Goal: Find specific page/section: Find specific page/section

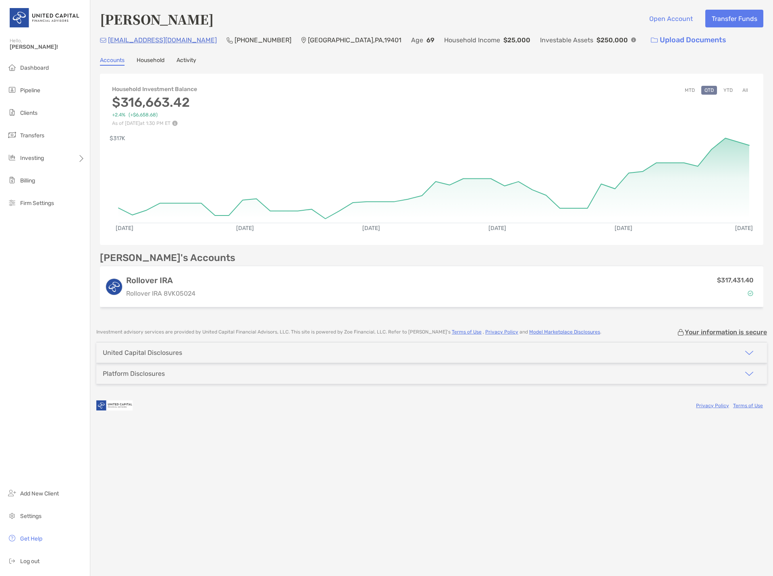
click at [142, 24] on h4 "[PERSON_NAME]" at bounding box center [157, 19] width 114 height 19
click at [241, 16] on div "[PERSON_NAME] Open Account Transfer Funds" at bounding box center [431, 19] width 663 height 19
click at [259, 15] on div "[PERSON_NAME] Open Account Transfer Funds" at bounding box center [431, 19] width 663 height 19
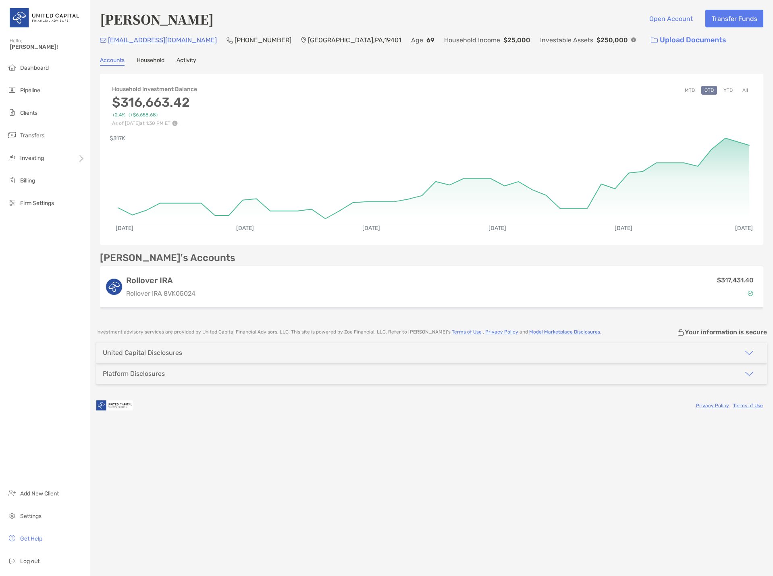
click at [203, 444] on div "[PERSON_NAME] Open Account Transfer Funds [EMAIL_ADDRESS][DOMAIN_NAME] (484) 71…" at bounding box center [431, 288] width 682 height 576
click at [46, 323] on div "Dashboard Pipeline Clients Transfers Investing Billing Firm Settings Add New Cl…" at bounding box center [45, 318] width 90 height 516
click at [274, 21] on div "[PERSON_NAME] Open Account Transfer Funds" at bounding box center [431, 19] width 663 height 19
click at [276, 20] on div "[PERSON_NAME] Open Account Transfer Funds" at bounding box center [431, 19] width 663 height 19
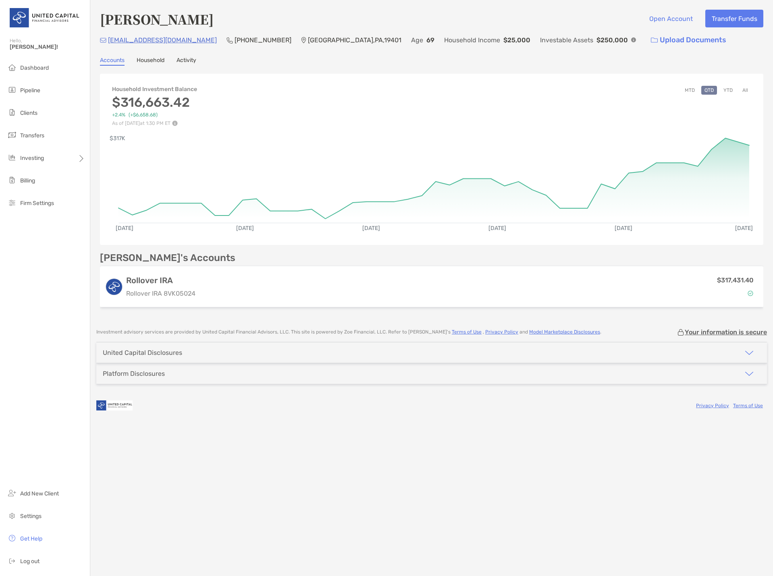
click at [394, 22] on div "[PERSON_NAME] Open Account Transfer Funds" at bounding box center [431, 19] width 663 height 19
click at [544, 25] on div "[PERSON_NAME] Open Account Transfer Funds" at bounding box center [431, 19] width 663 height 19
